Goal: Information Seeking & Learning: Learn about a topic

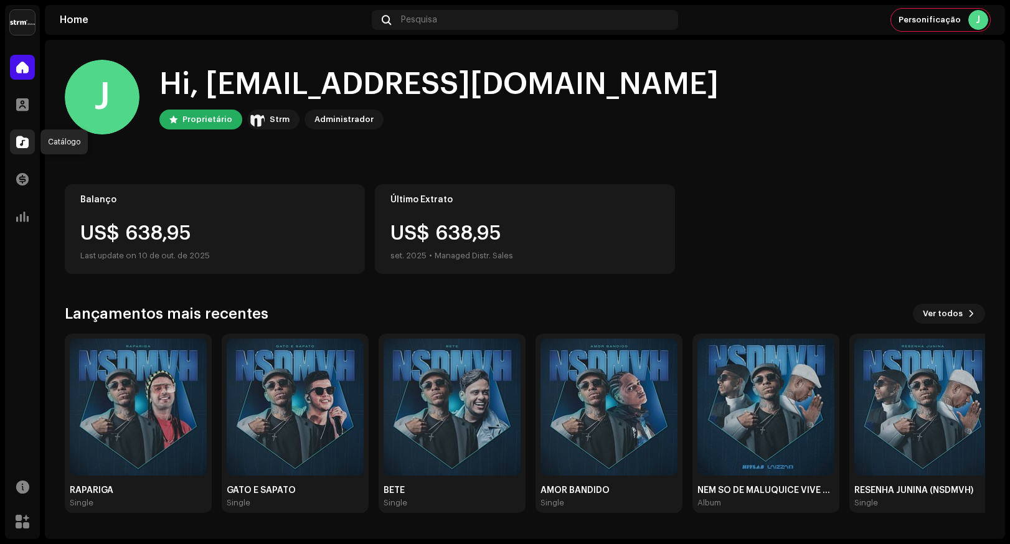
click at [19, 131] on div at bounding box center [22, 141] width 25 height 25
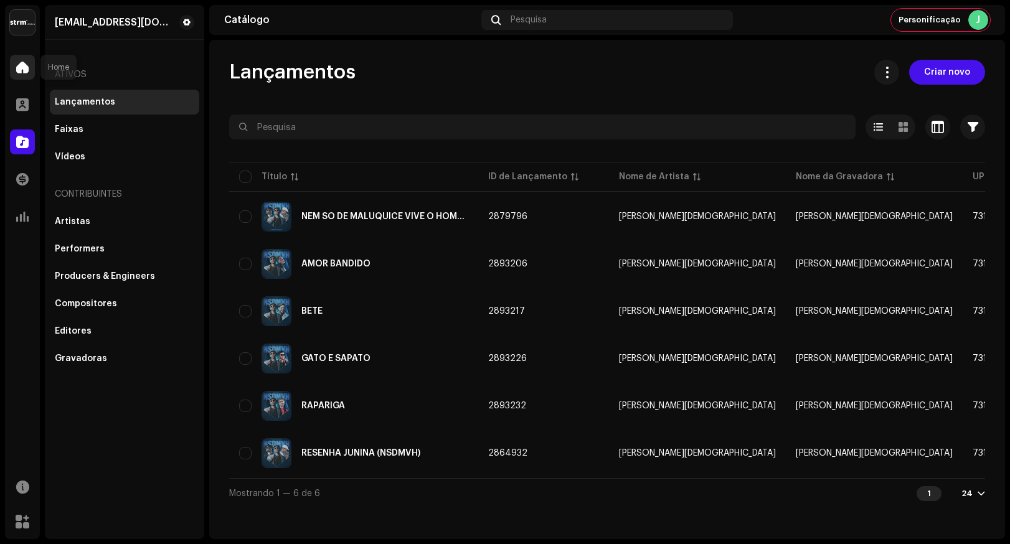
click at [17, 65] on span at bounding box center [22, 67] width 12 height 10
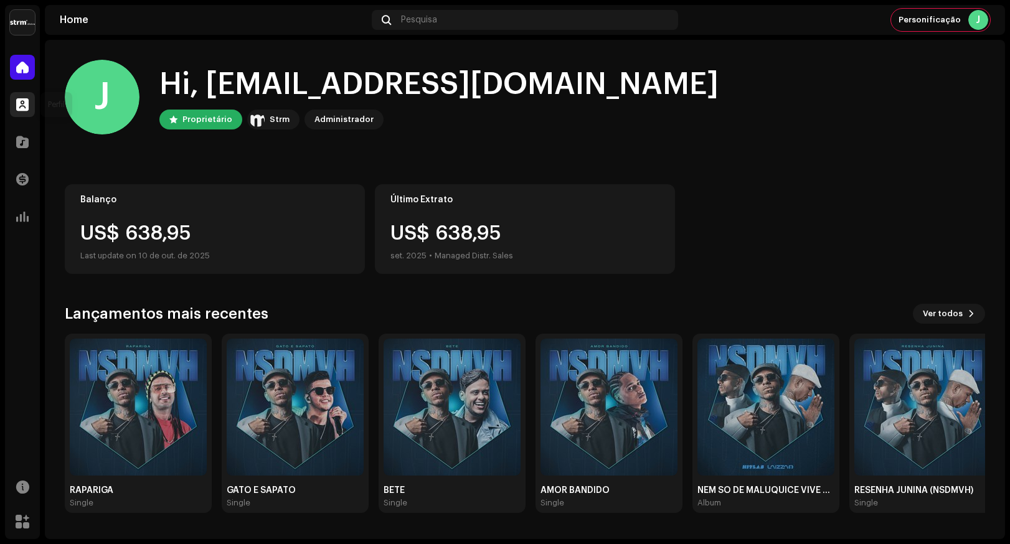
click at [26, 105] on span at bounding box center [22, 105] width 12 height 10
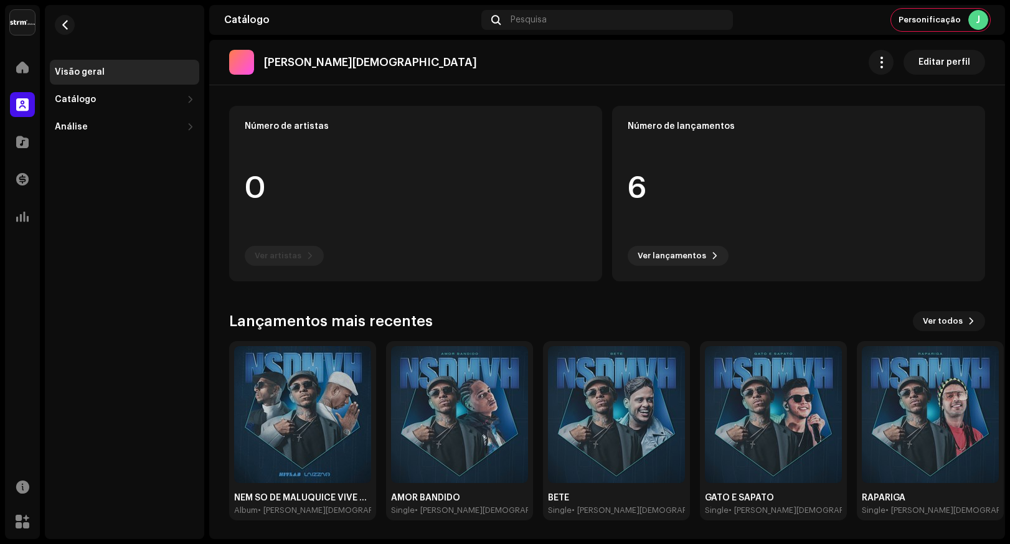
scroll to position [85, 0]
click at [936, 320] on span "Ver todos" at bounding box center [943, 320] width 40 height 25
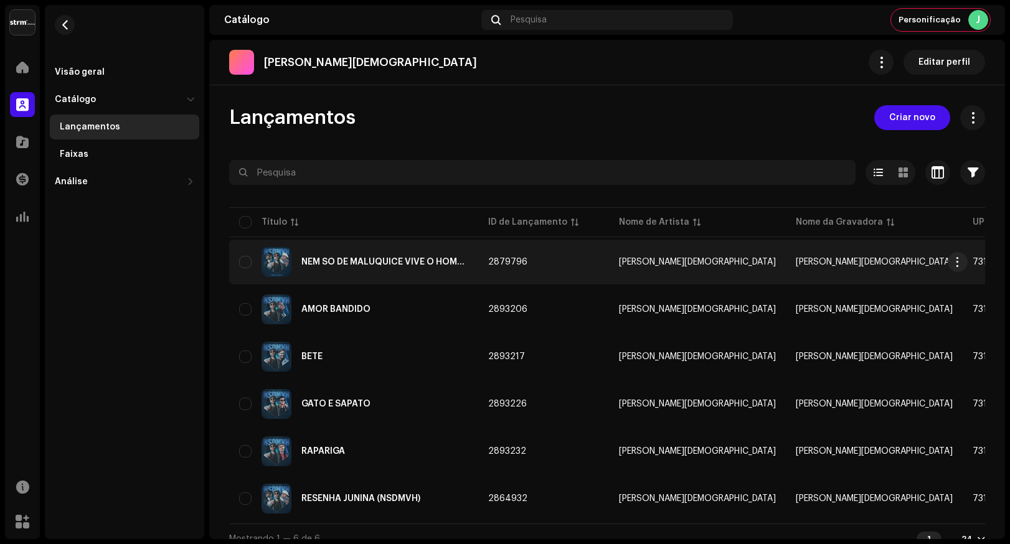
click at [367, 265] on div "NEM SÓ DE MALUQUICE VIVE O HOMEM" at bounding box center [384, 262] width 167 height 9
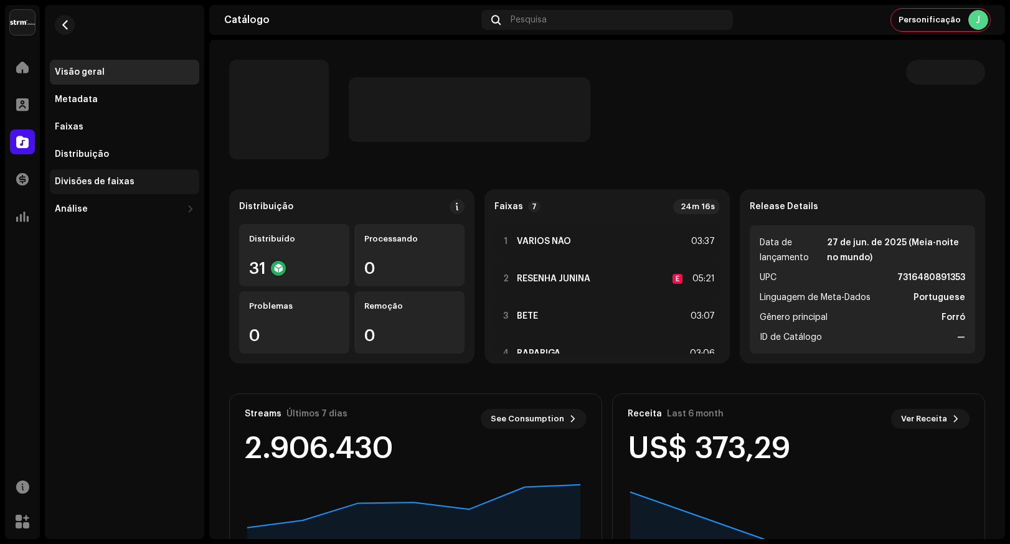
click at [107, 179] on div "Divisões de faixas" at bounding box center [95, 182] width 80 height 10
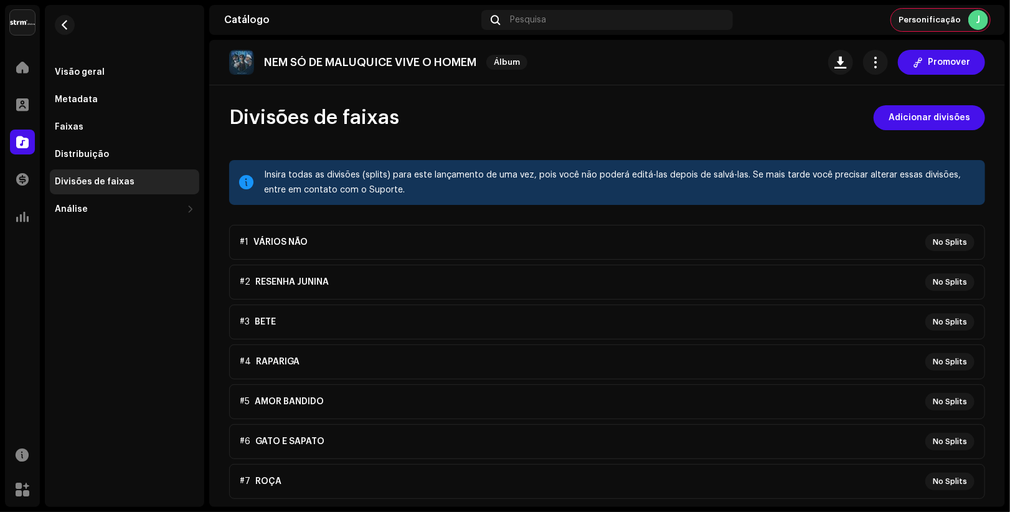
click at [971, 19] on div "J" at bounding box center [978, 20] width 20 height 20
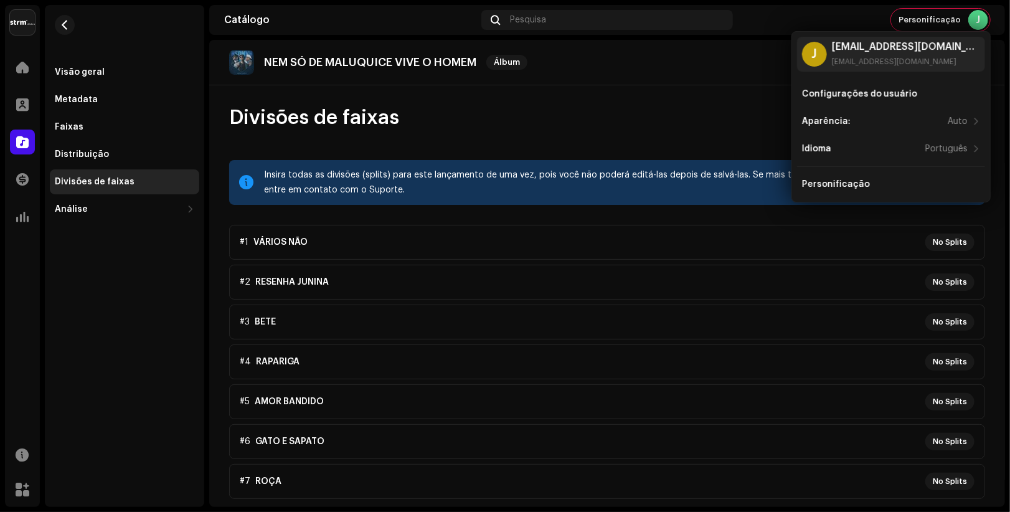
click at [706, 52] on div "NEM SÓ DE [PERSON_NAME] VIVE O HOMEM Álbum Promover" at bounding box center [607, 62] width 756 height 25
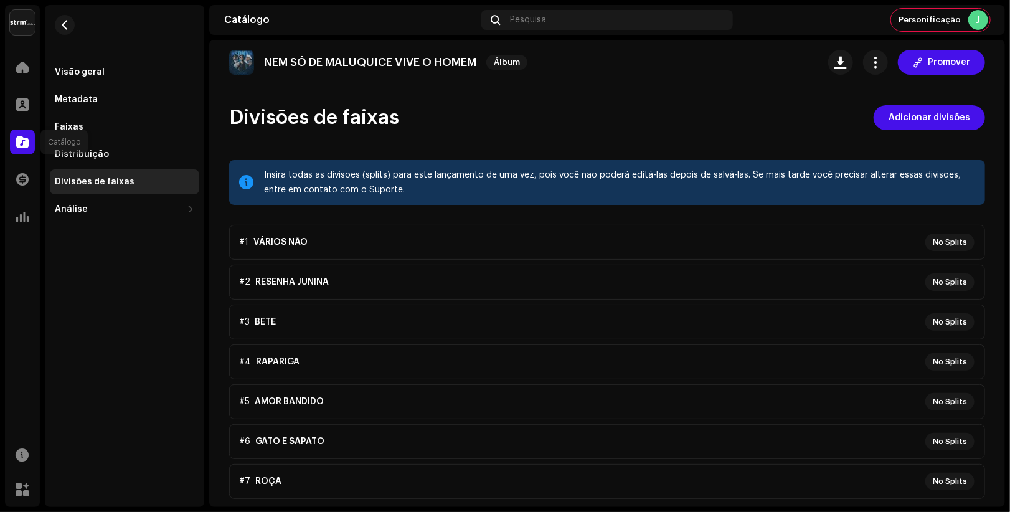
click at [26, 141] on span at bounding box center [22, 142] width 12 height 10
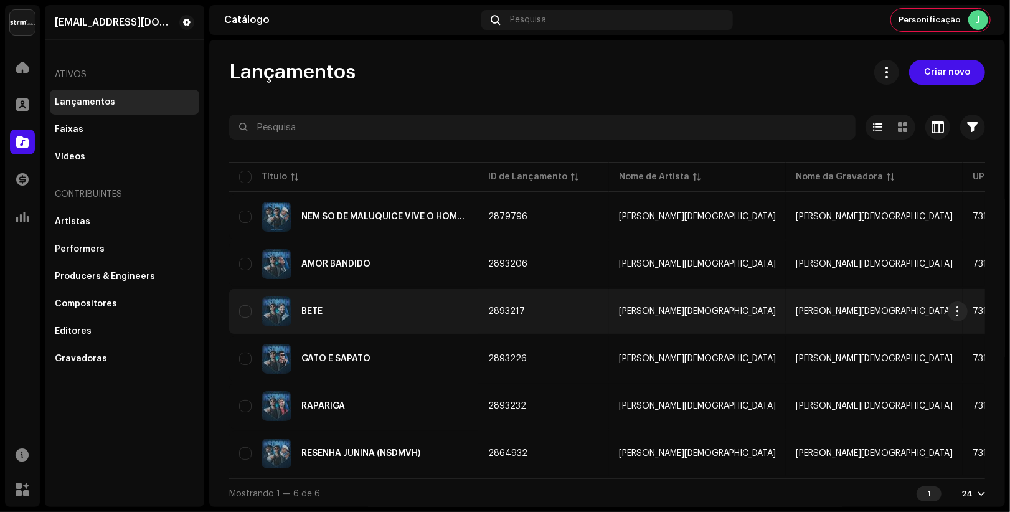
scroll to position [6, 0]
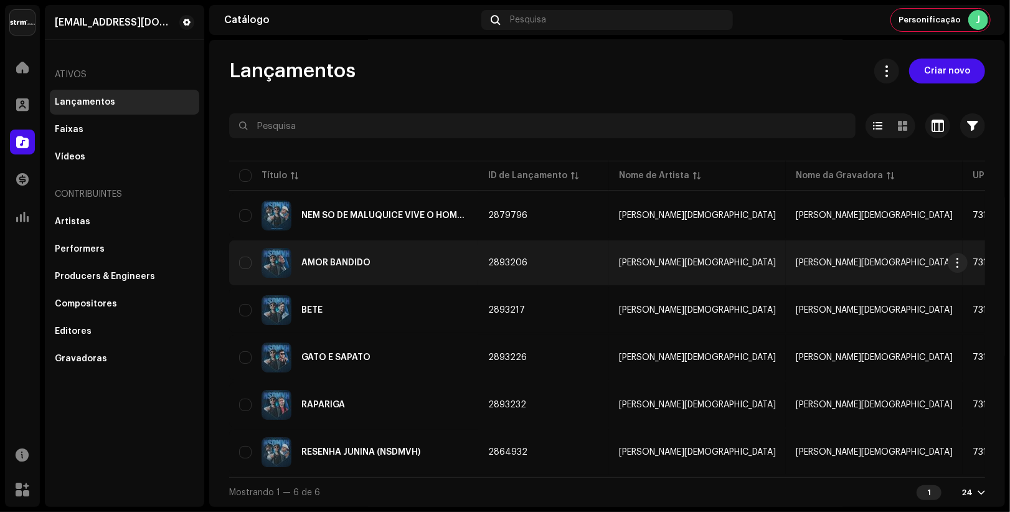
click at [365, 258] on div "AMOR BANDIDO" at bounding box center [335, 262] width 69 height 9
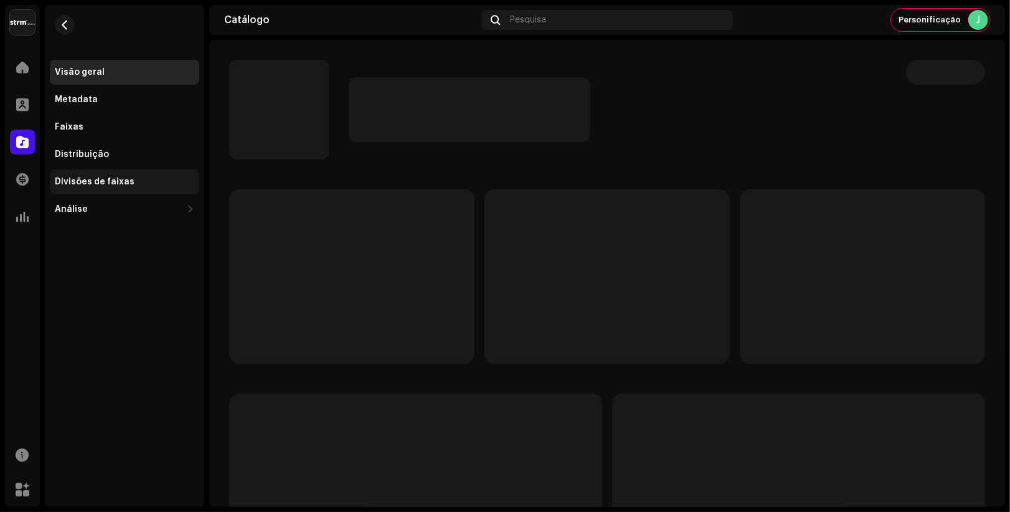
click at [129, 183] on div "Divisões de faixas" at bounding box center [124, 182] width 139 height 10
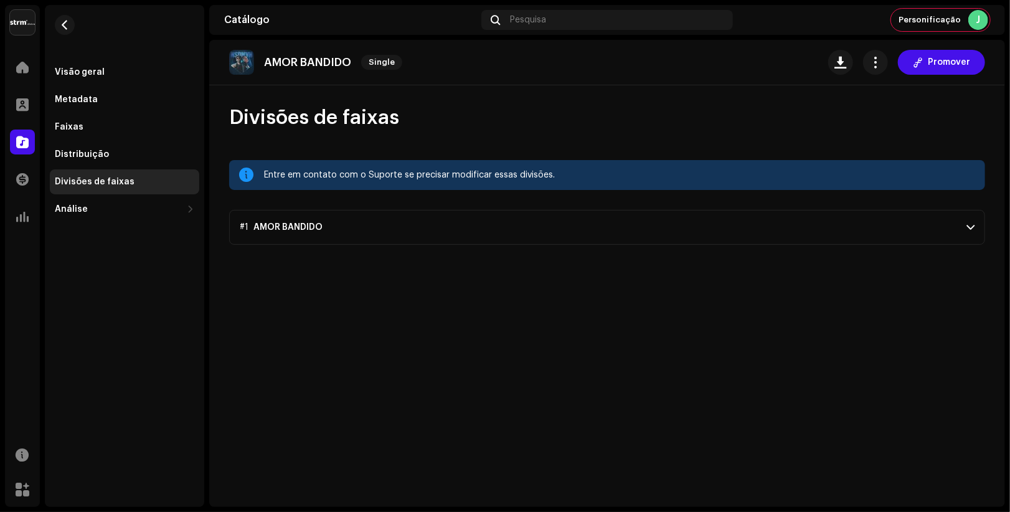
click at [967, 227] on span at bounding box center [970, 227] width 8 height 10
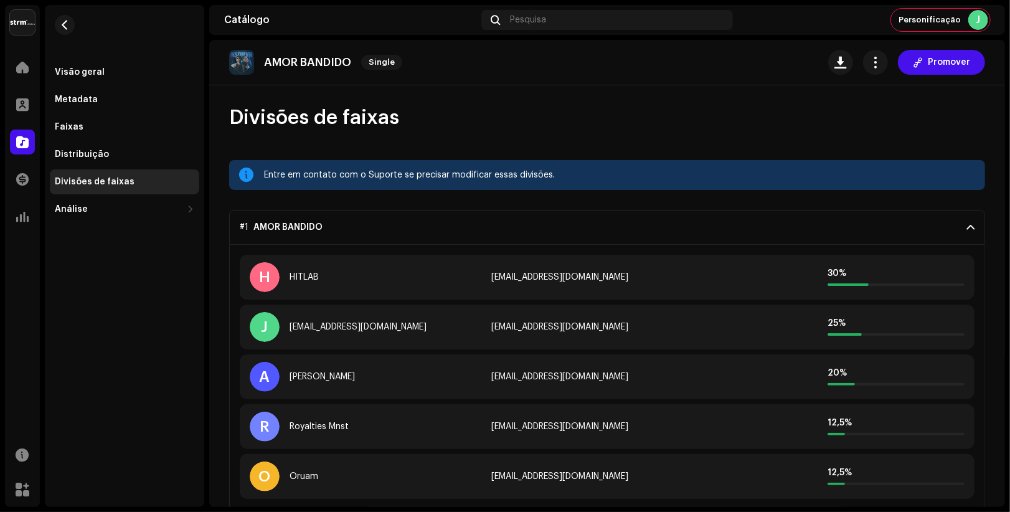
scroll to position [2, 0]
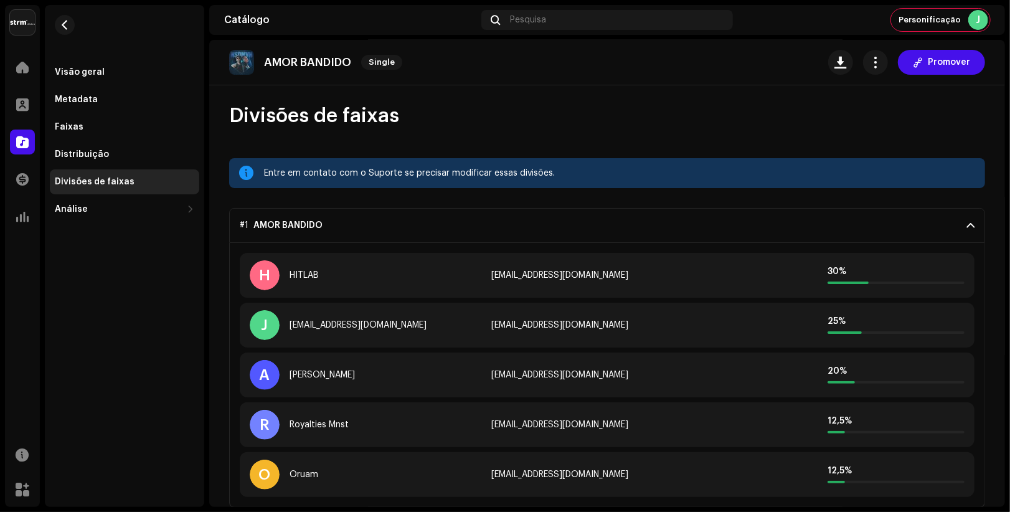
click at [789, 224] on p-accordion-header "#1 AMOR BANDIDO" at bounding box center [607, 225] width 756 height 35
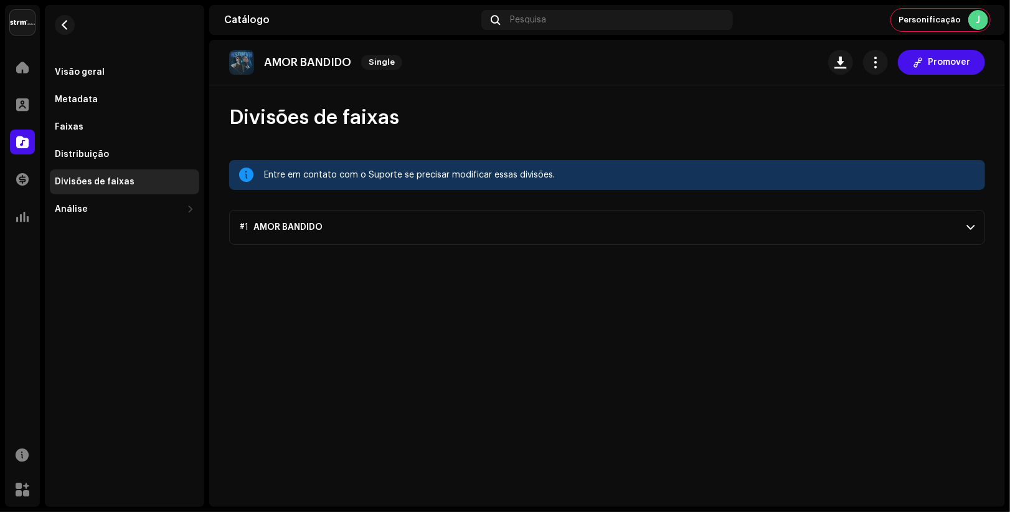
click at [76, 23] on re-m-nav-back at bounding box center [65, 32] width 30 height 55
click at [68, 25] on span "button" at bounding box center [64, 25] width 9 height 10
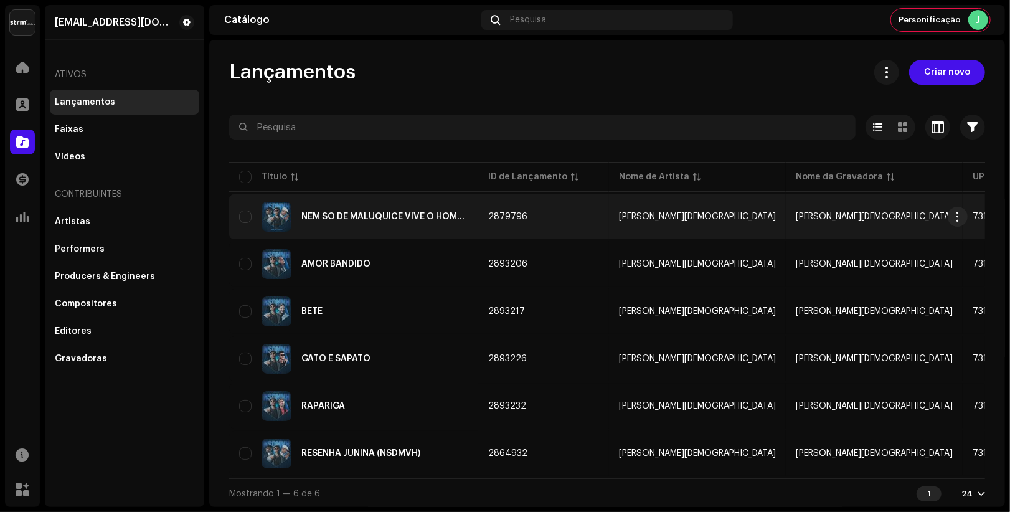
click at [334, 212] on div "NEM SÓ DE MALUQUICE VIVE O HOMEM" at bounding box center [384, 216] width 167 height 9
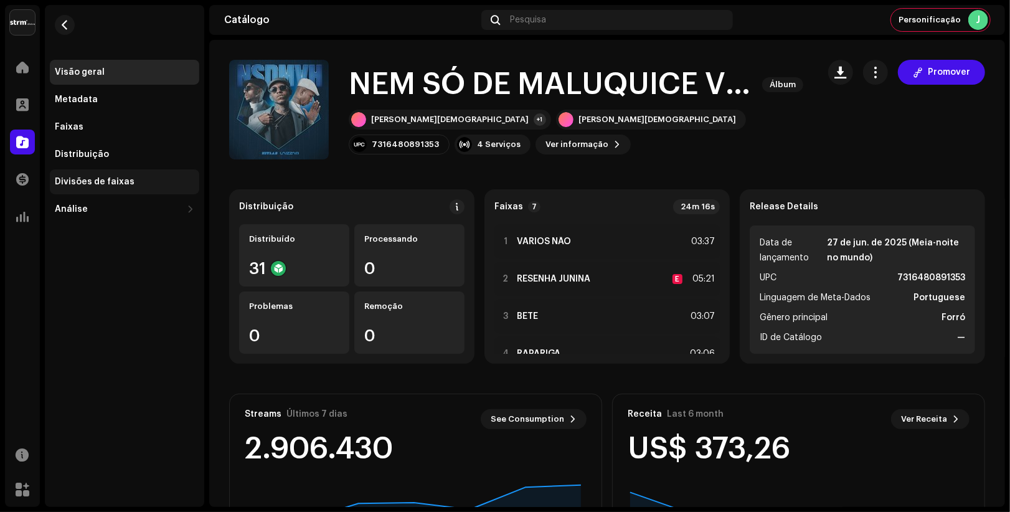
click at [101, 183] on div "Divisões de faixas" at bounding box center [95, 182] width 80 height 10
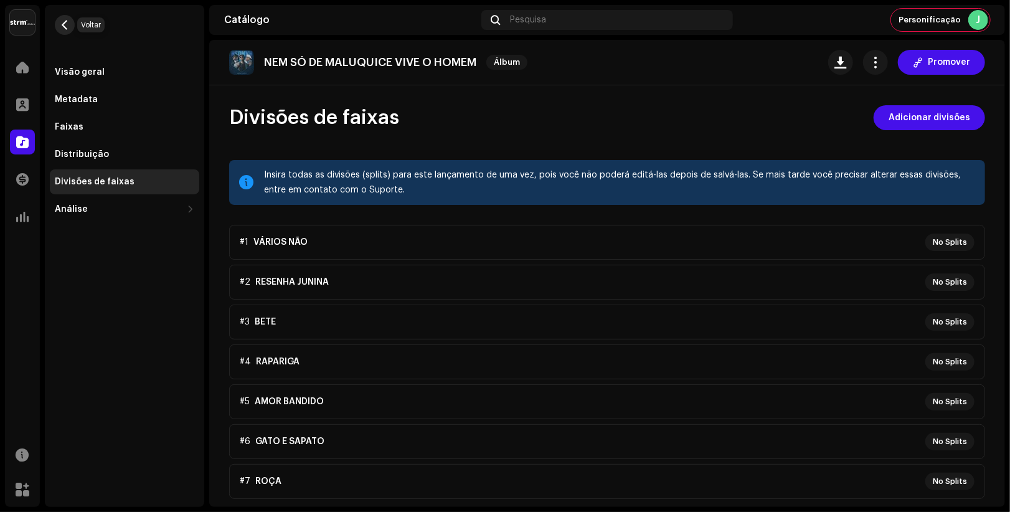
click at [62, 20] on span "button" at bounding box center [64, 25] width 9 height 10
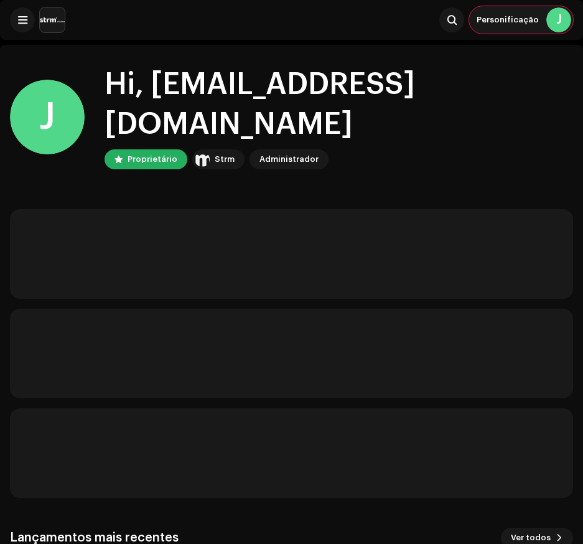
click at [532, 20] on span "Personificação" at bounding box center [508, 20] width 62 height 10
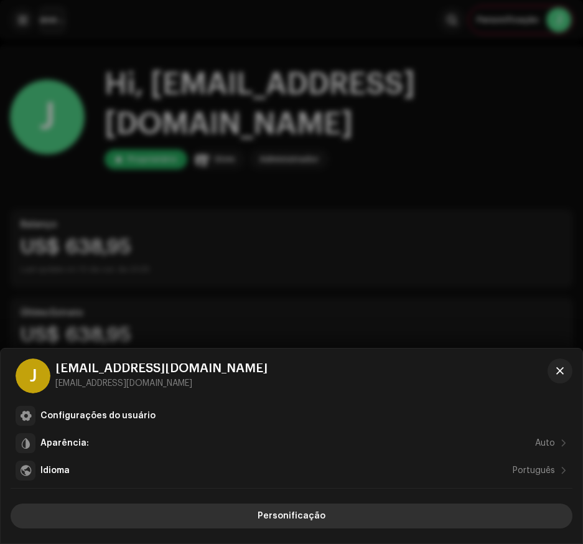
click at [330, 517] on button "Personificação" at bounding box center [292, 516] width 562 height 25
